Goal: Task Accomplishment & Management: Use online tool/utility

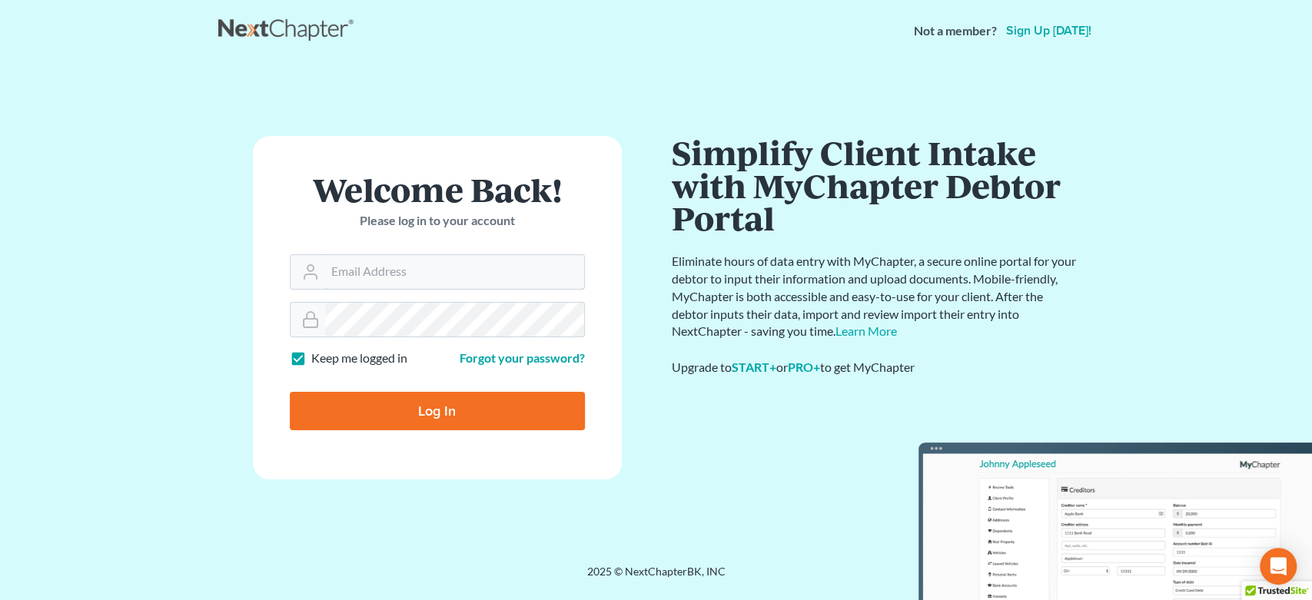
type input "[EMAIL_ADDRESS][DOMAIN_NAME]"
click at [439, 398] on input "Log In" at bounding box center [437, 411] width 295 height 38
type input "Thinking..."
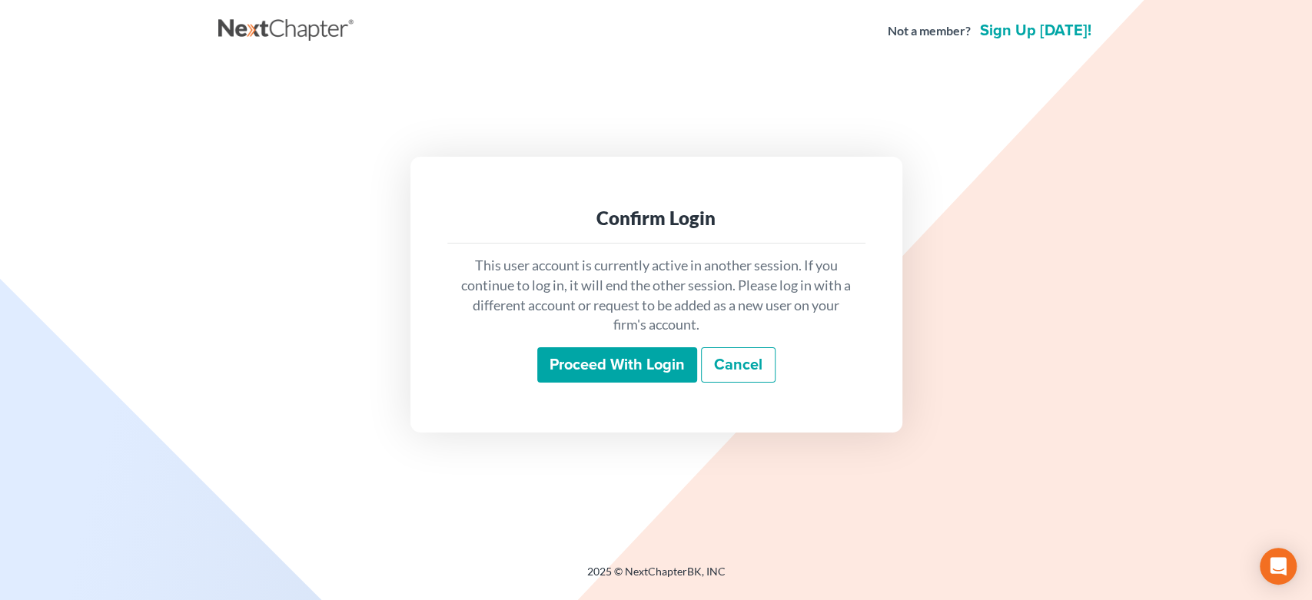
click at [636, 366] on input "Proceed with login" at bounding box center [617, 364] width 160 height 35
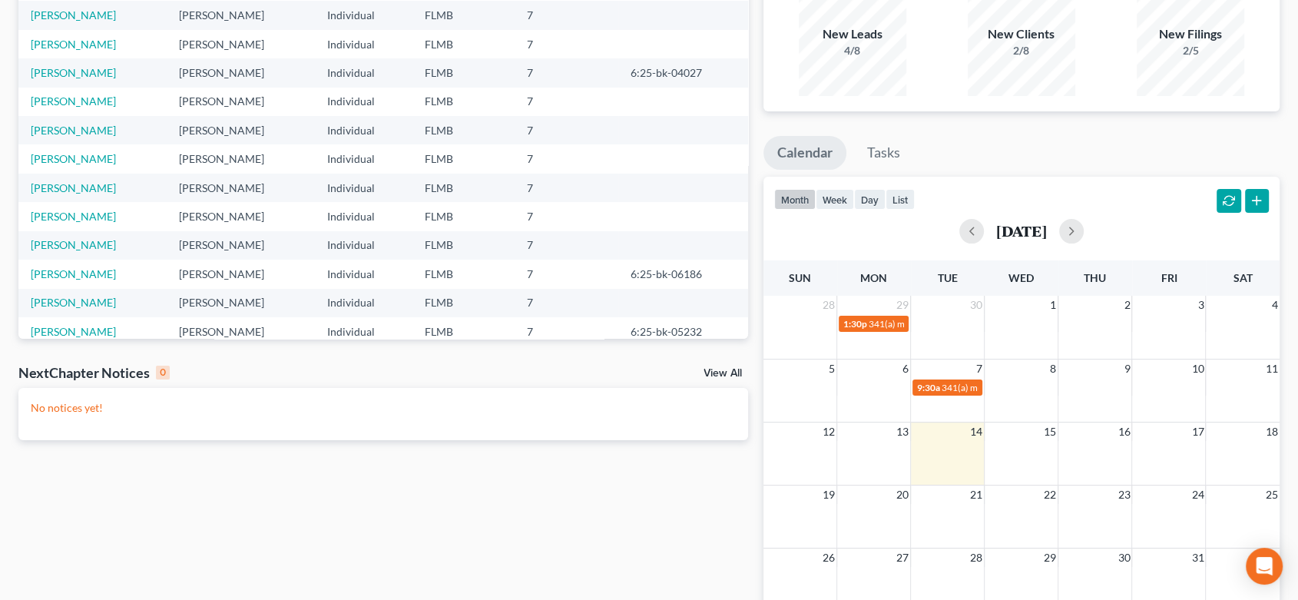
scroll to position [171, 0]
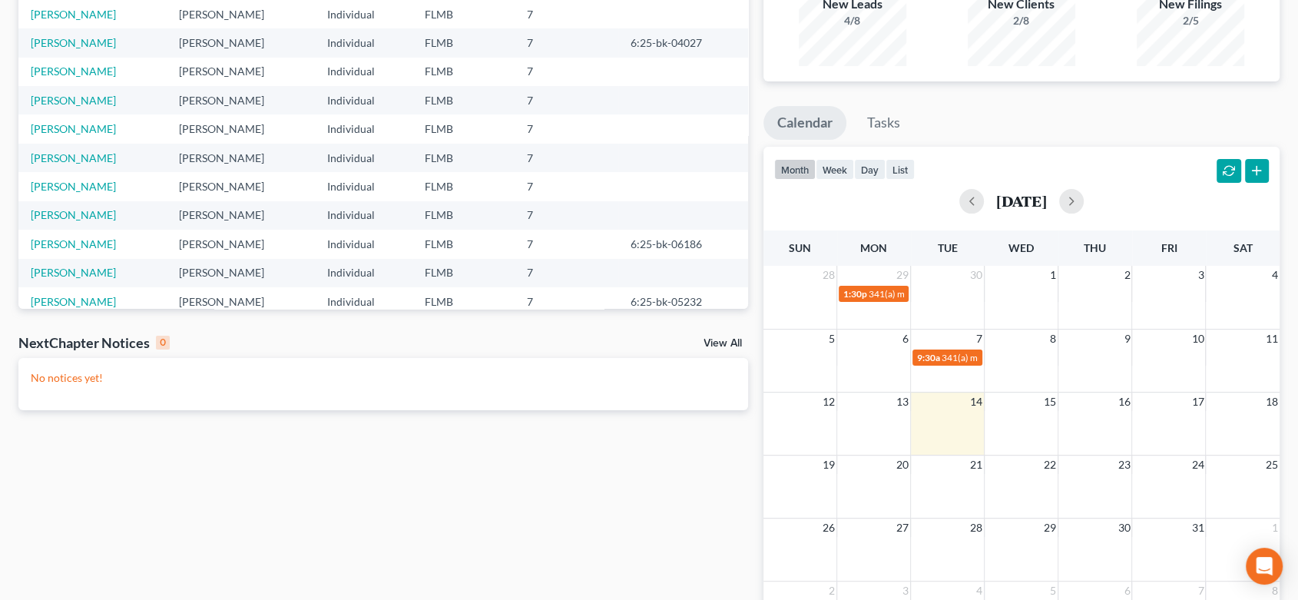
click at [725, 341] on link "View All" at bounding box center [723, 343] width 38 height 11
